Goal: Navigation & Orientation: Find specific page/section

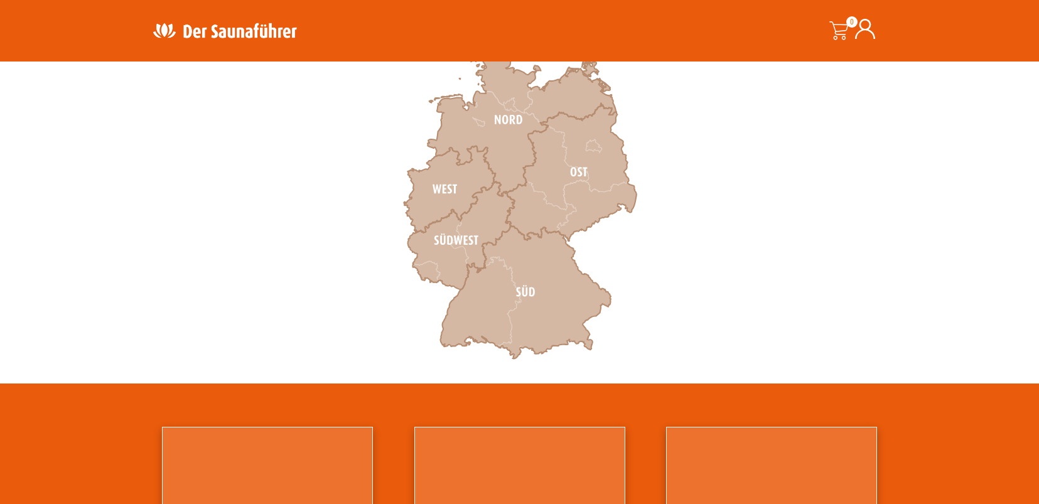
scroll to position [357, 0]
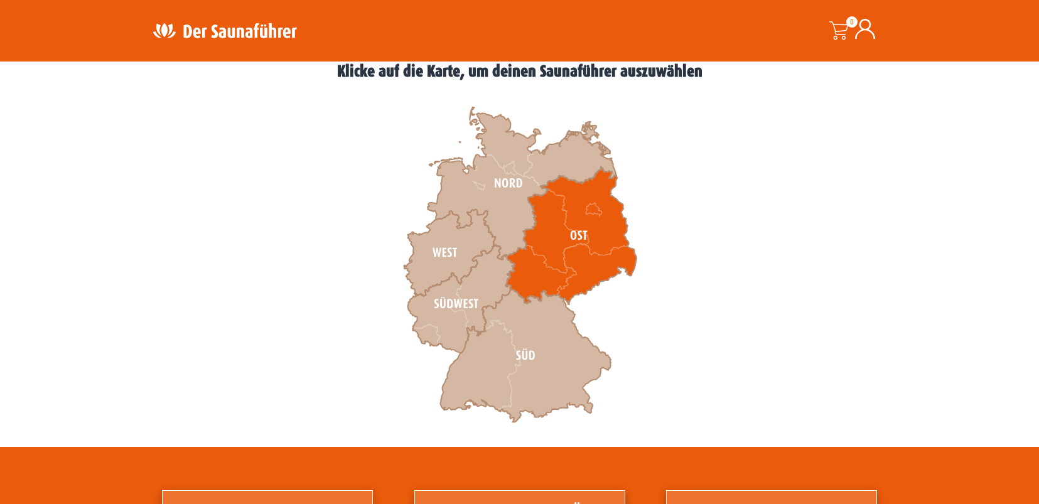
click at [540, 258] on icon at bounding box center [571, 236] width 131 height 138
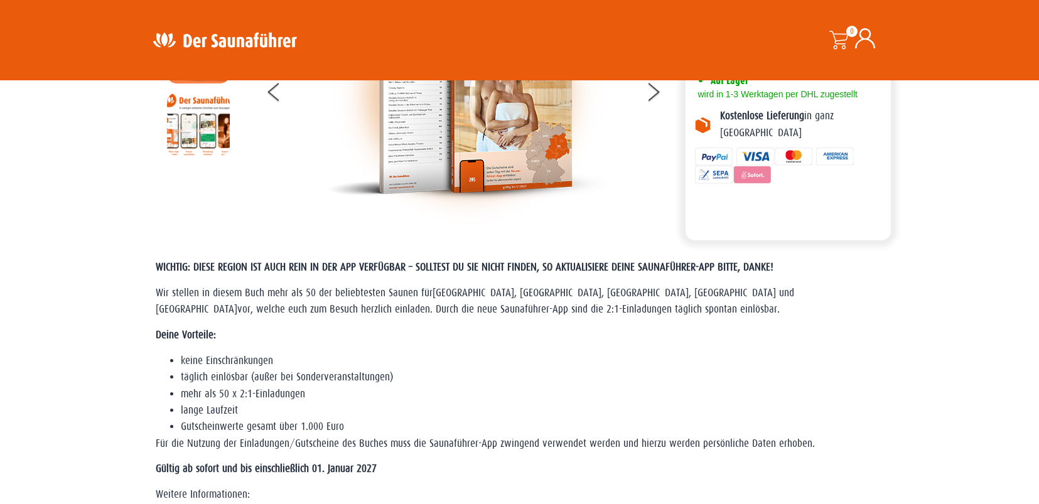
scroll to position [132, 0]
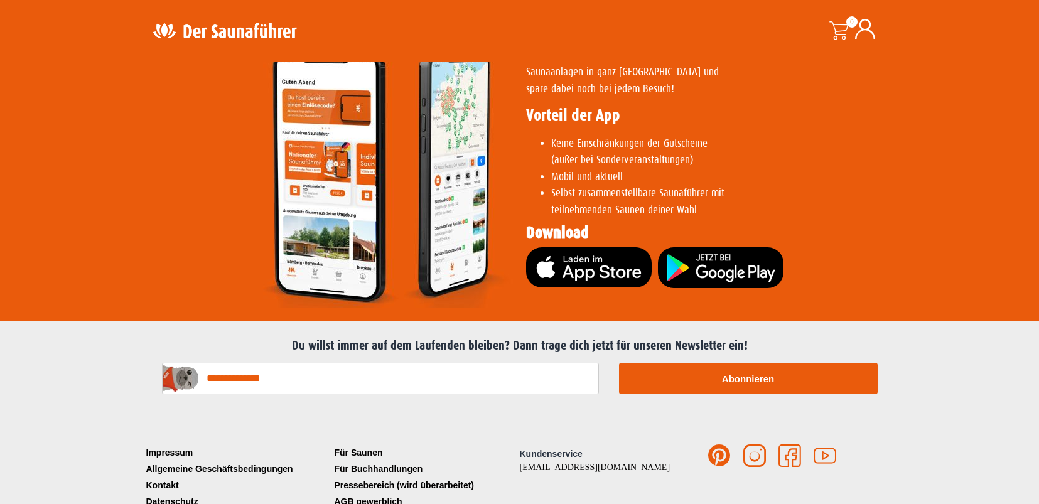
scroll to position [2572, 0]
